Goal: Navigation & Orientation: Go to known website

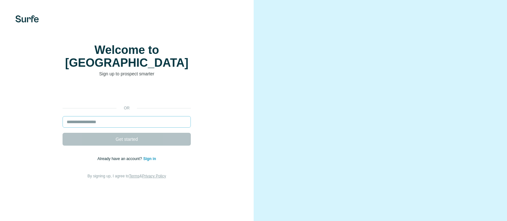
click at [127, 128] on input "email" at bounding box center [127, 122] width 128 height 12
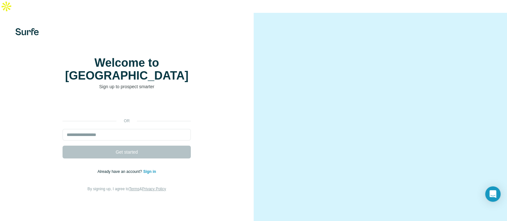
click at [155, 174] on link "Sign in" at bounding box center [149, 171] width 13 height 4
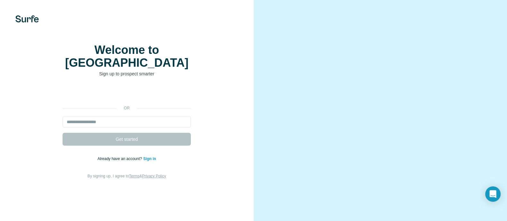
click at [94, 128] on input "email" at bounding box center [127, 122] width 128 height 12
click at [152, 161] on link "Sign in" at bounding box center [149, 158] width 13 height 4
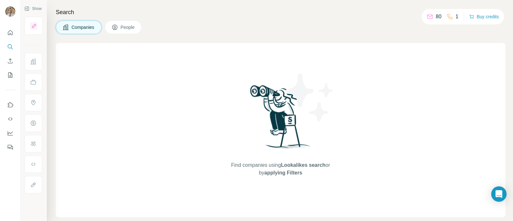
click at [120, 23] on button "People" at bounding box center [123, 27] width 37 height 13
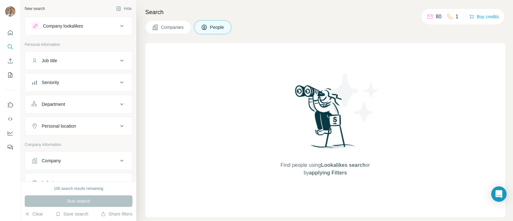
click at [364, 25] on div "Companies People" at bounding box center [325, 27] width 360 height 13
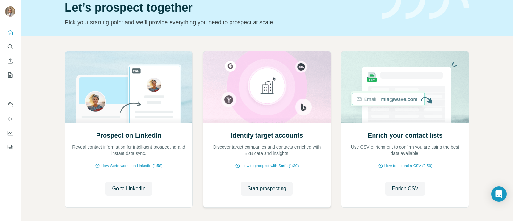
scroll to position [56, 0]
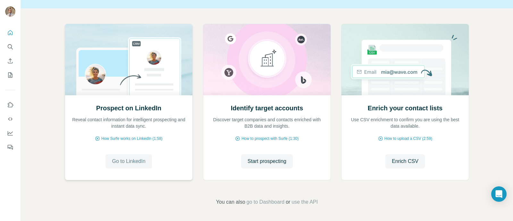
click at [113, 158] on span "Go to LinkedIn" at bounding box center [128, 161] width 33 height 8
click at [490, 66] on div "Prospect on LinkedIn Reveal contact information for intelligent prospecting and…" at bounding box center [267, 114] width 492 height 213
